Goal: Information Seeking & Learning: Learn about a topic

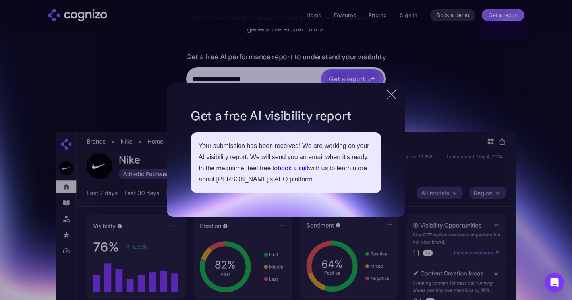
drag, startPoint x: 394, startPoint y: 97, endPoint x: 373, endPoint y: 2, distance: 98.0
click at [394, 97] on div at bounding box center [391, 94] width 13 height 14
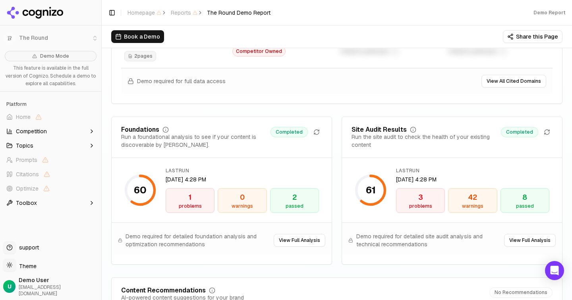
scroll to position [1082, 0]
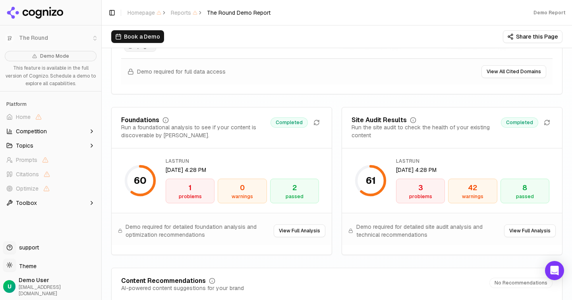
click at [545, 230] on button "View Full Analysis" at bounding box center [530, 230] width 52 height 13
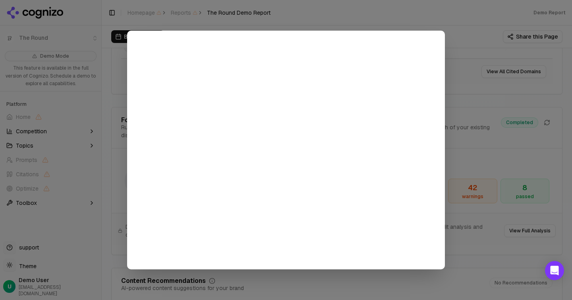
click at [479, 108] on div at bounding box center [286, 150] width 572 height 300
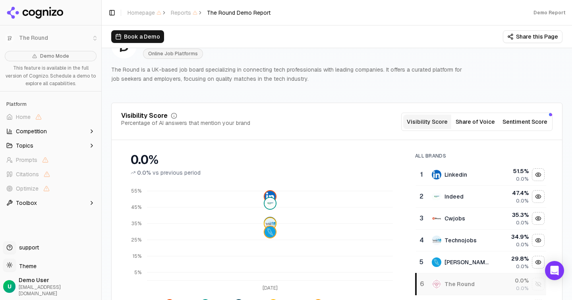
scroll to position [33, 0]
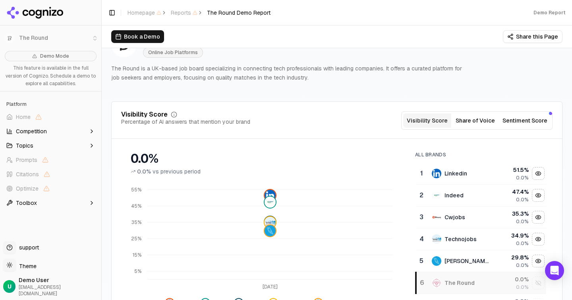
click at [531, 123] on button "Sentiment Score" at bounding box center [525, 120] width 51 height 14
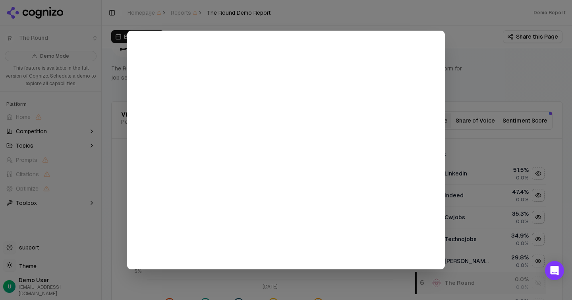
click at [528, 135] on div at bounding box center [286, 150] width 572 height 300
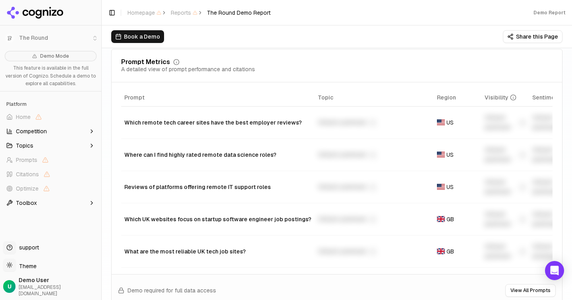
scroll to position [588, 0]
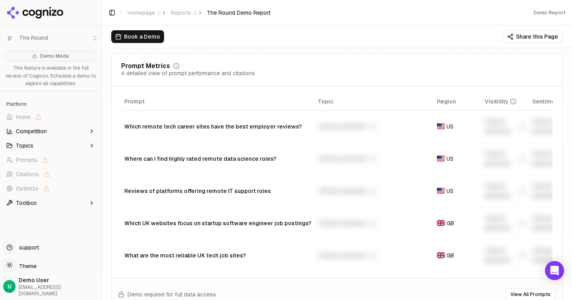
click at [95, 144] on icon "button" at bounding box center [92, 145] width 6 height 6
click at [90, 131] on icon "button" at bounding box center [92, 131] width 6 height 6
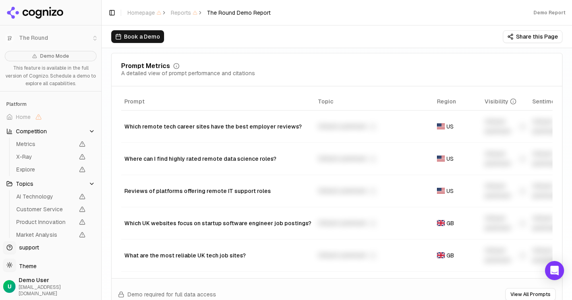
click at [93, 131] on icon "button" at bounding box center [91, 131] width 3 height 2
click at [91, 143] on icon "button" at bounding box center [92, 145] width 6 height 6
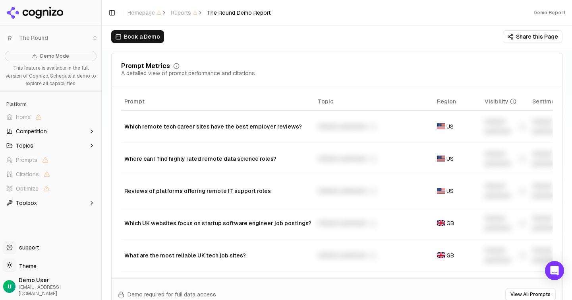
click at [93, 204] on icon "button" at bounding box center [92, 203] width 6 height 6
click at [88, 145] on button "Topics" at bounding box center [50, 145] width 95 height 13
click at [92, 130] on icon "button" at bounding box center [92, 131] width 2 height 3
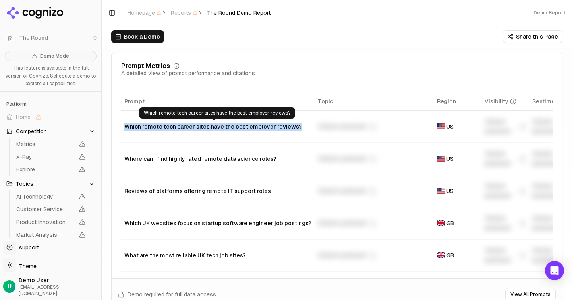
drag, startPoint x: 124, startPoint y: 127, endPoint x: 292, endPoint y: 128, distance: 168.5
click at [292, 128] on td "Which remote tech career sites have the best employer reviews?" at bounding box center [218, 126] width 194 height 32
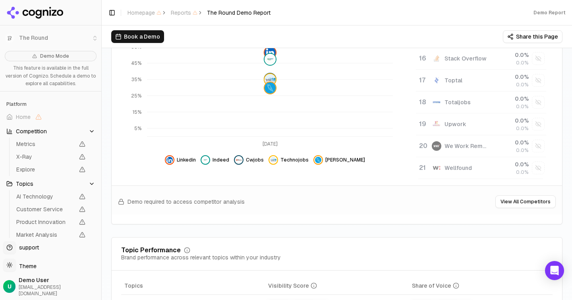
scroll to position [0, 0]
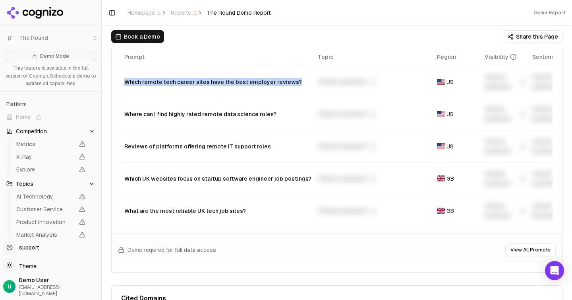
click at [337, 126] on td "Unlock premium" at bounding box center [374, 114] width 119 height 32
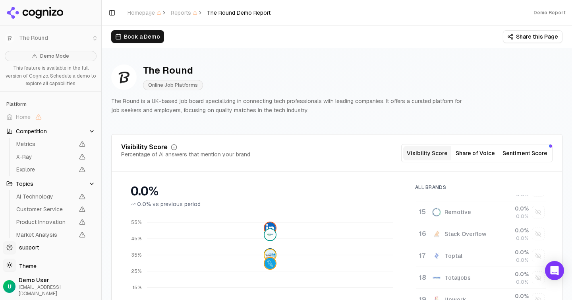
click at [389, 112] on p "The Round is a UK-based job board specializing in connecting tech professionals…" at bounding box center [289, 106] width 356 height 18
click at [315, 92] on div "The Round Online Job Platforms The Round is a UK-based job board specializing i…" at bounding box center [337, 90] width 452 height 64
click at [15, 273] on html "The Round Demo Mode This feature is available in the full version of Cognizo. S…" at bounding box center [286, 150] width 572 height 300
click at [19, 242] on div "Dark" at bounding box center [28, 242] width 47 height 13
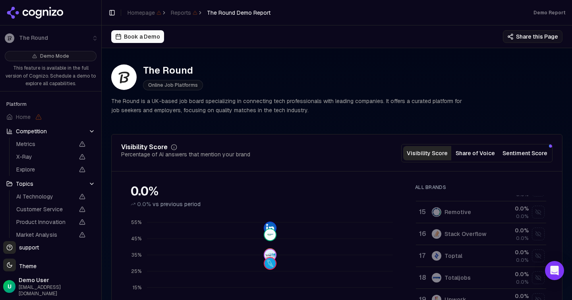
click at [417, 117] on div "The Round Online Job Platforms The Round is a UK-based job board specializing i…" at bounding box center [337, 90] width 452 height 64
click at [112, 14] on button "Toggle Sidebar" at bounding box center [112, 12] width 11 height 11
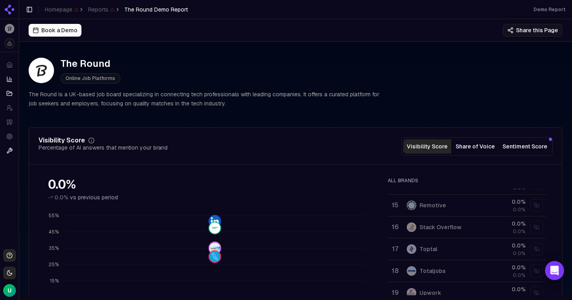
click at [30, 11] on button "Toggle Sidebar" at bounding box center [29, 9] width 11 height 11
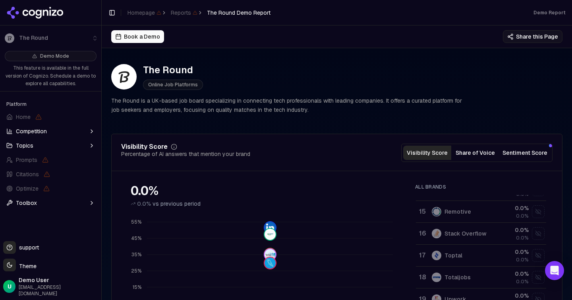
click at [114, 10] on button "Toggle Sidebar" at bounding box center [112, 12] width 11 height 11
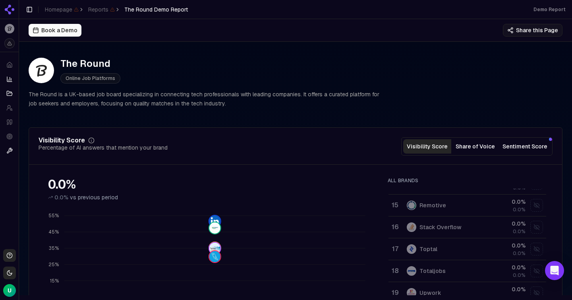
click at [27, 9] on button "Toggle Sidebar" at bounding box center [29, 9] width 11 height 11
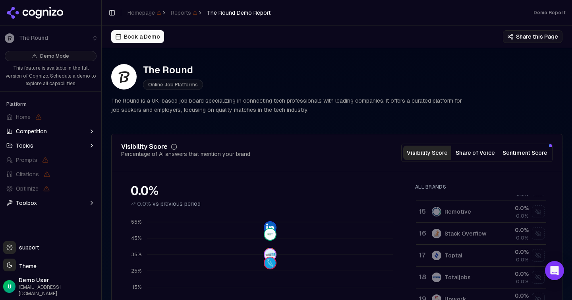
click at [213, 114] on div "The Round Online Job Platforms The Round is a UK-based job board specializing i…" at bounding box center [337, 89] width 452 height 64
